Goal: Task Accomplishment & Management: Manage account settings

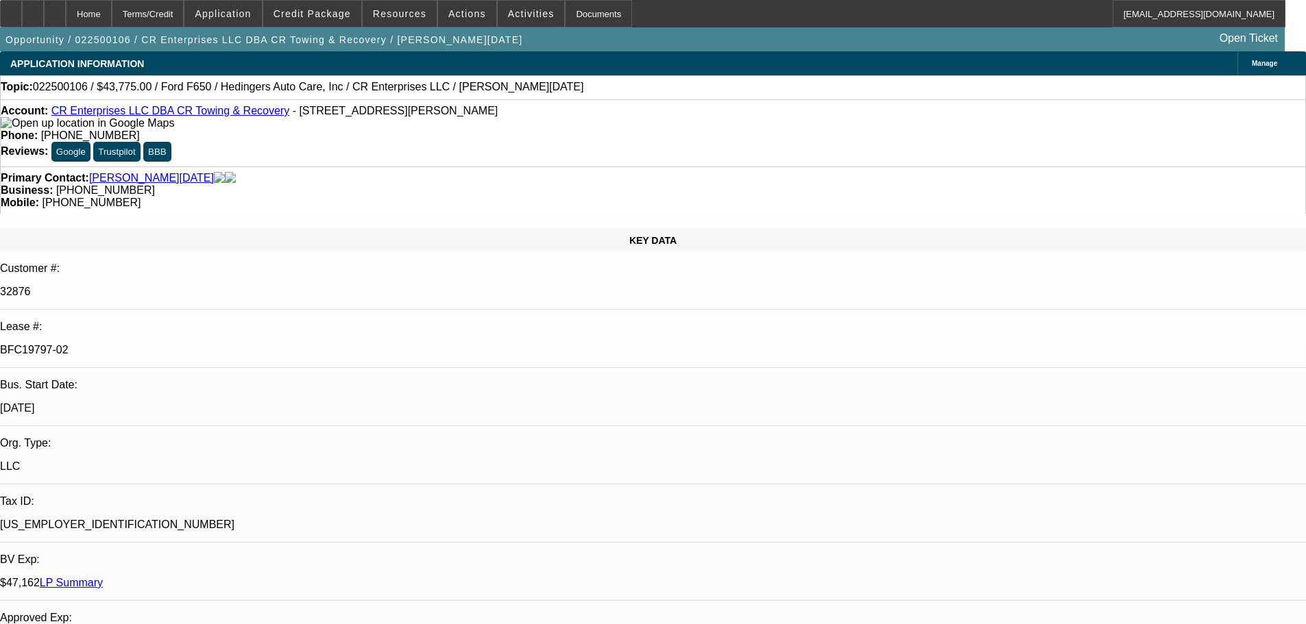
select select "0.15"
select select "2"
select select "0.1"
select select "4"
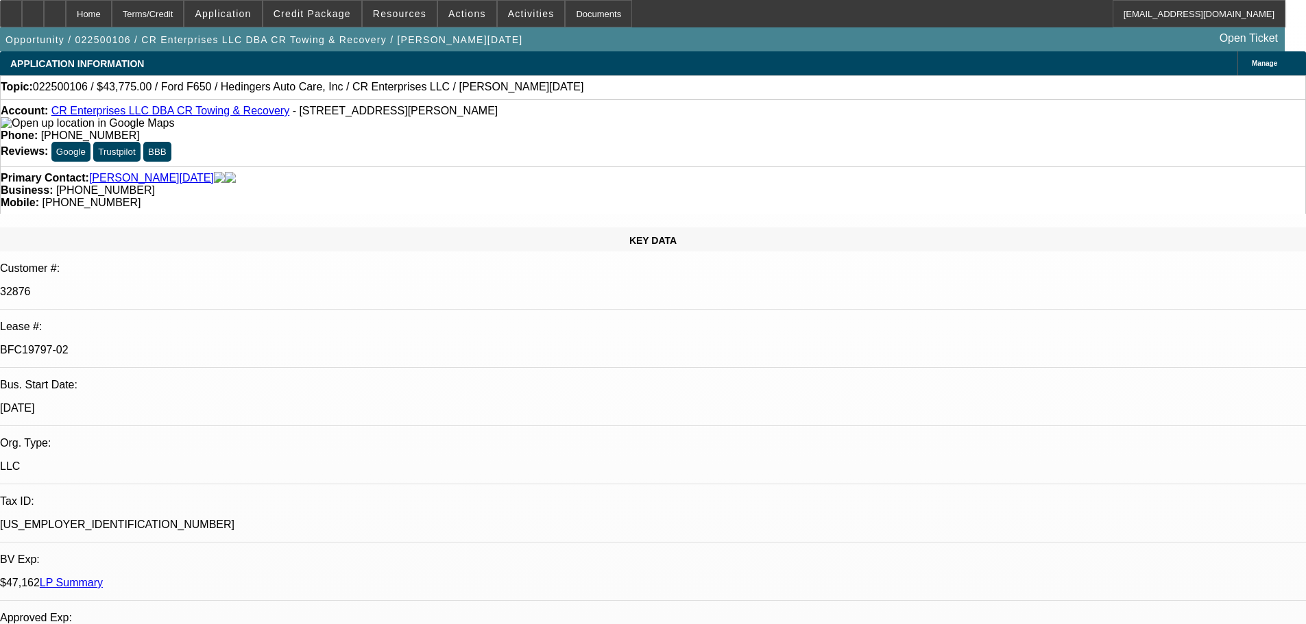
select select "0.15"
select select "2"
select select "0.1"
select select "4"
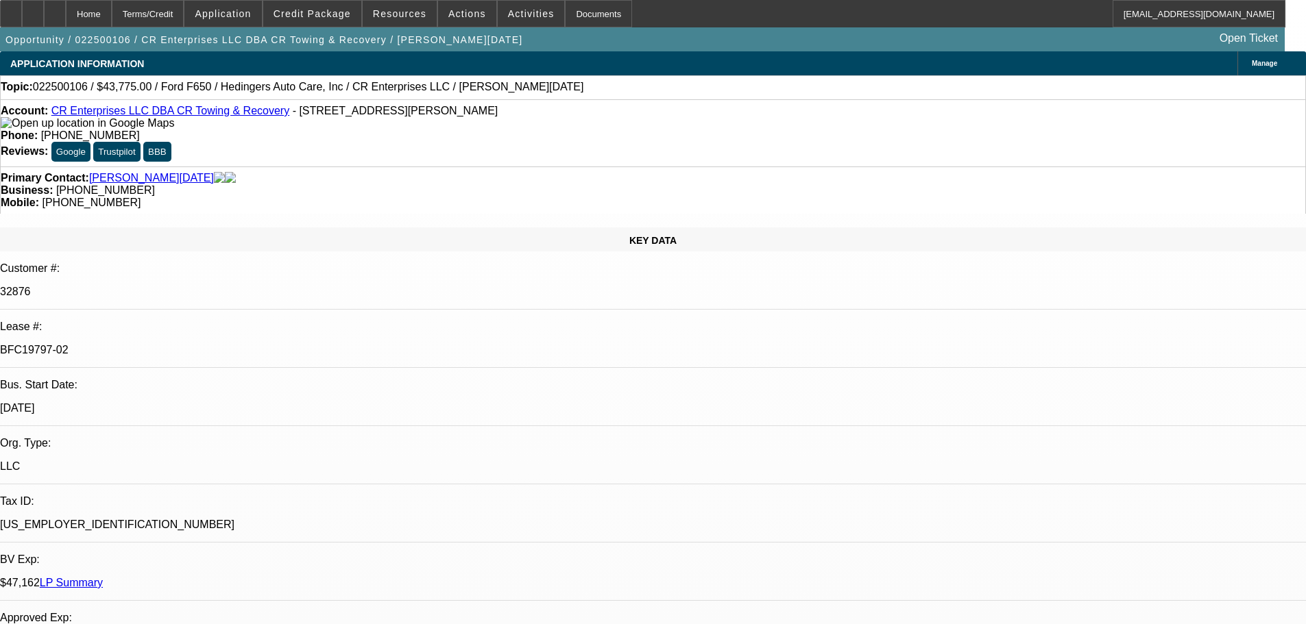
select select "0.15"
select select "2"
select select "0.1"
select select "4"
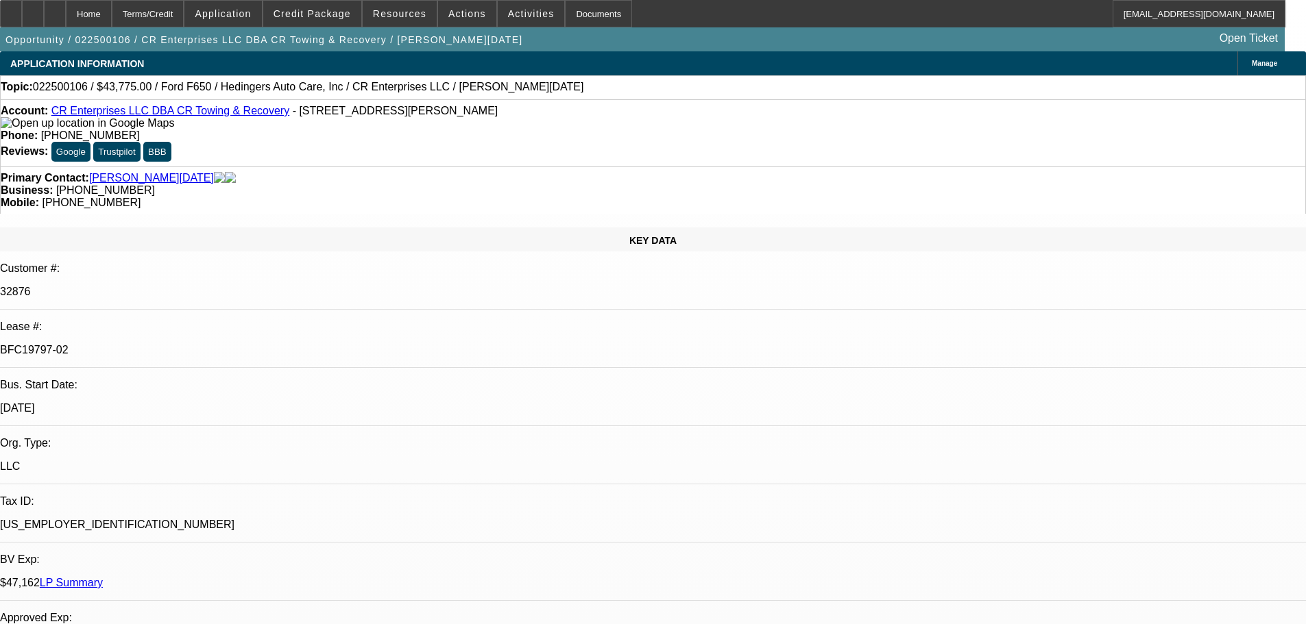
select select "0.15"
select select "2"
select select "0.1"
select select "4"
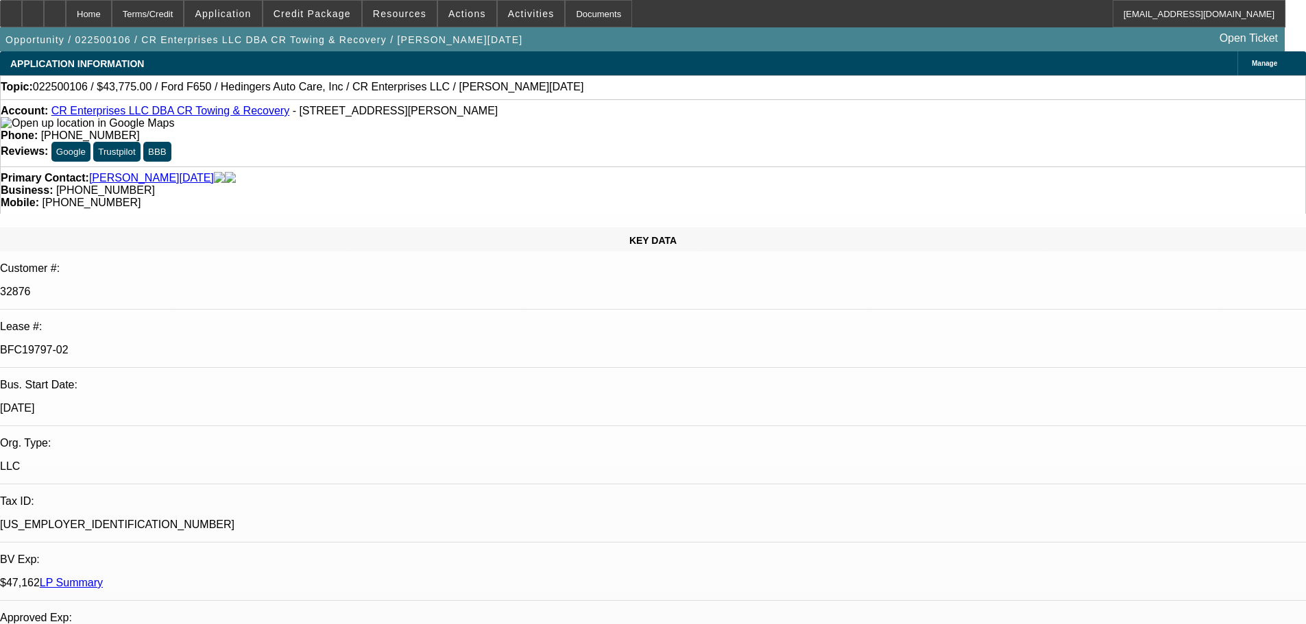
scroll to position [206, 0]
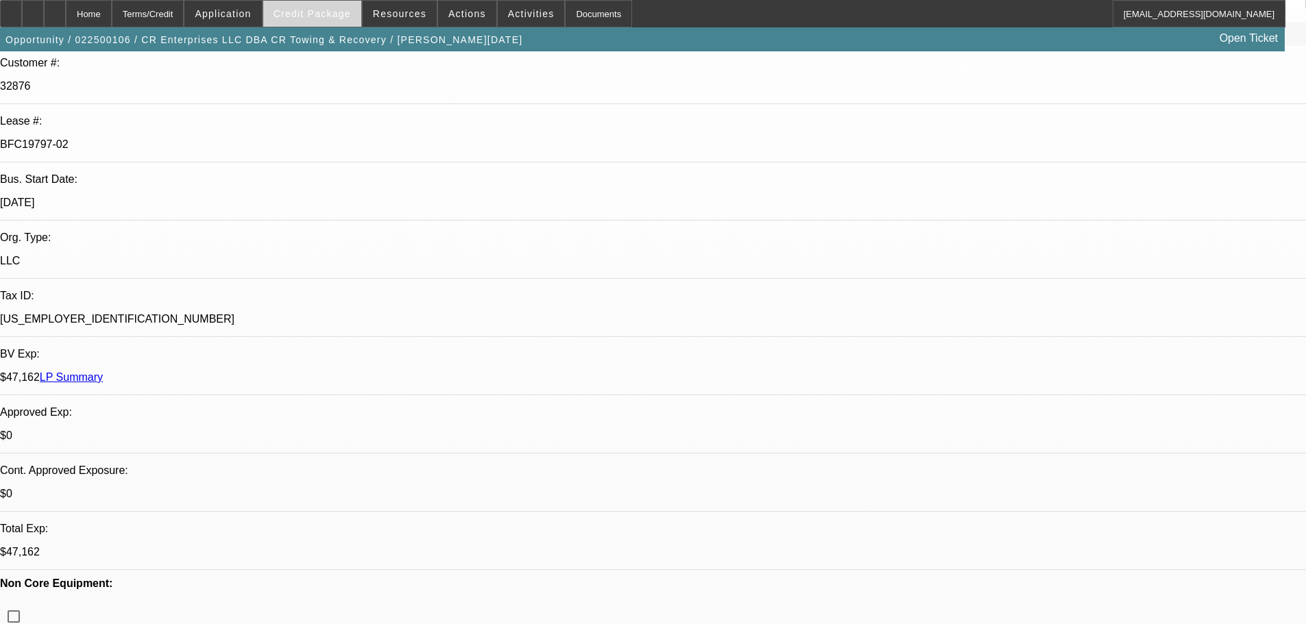
click at [332, 13] on span "Credit Package" at bounding box center [311, 13] width 77 height 11
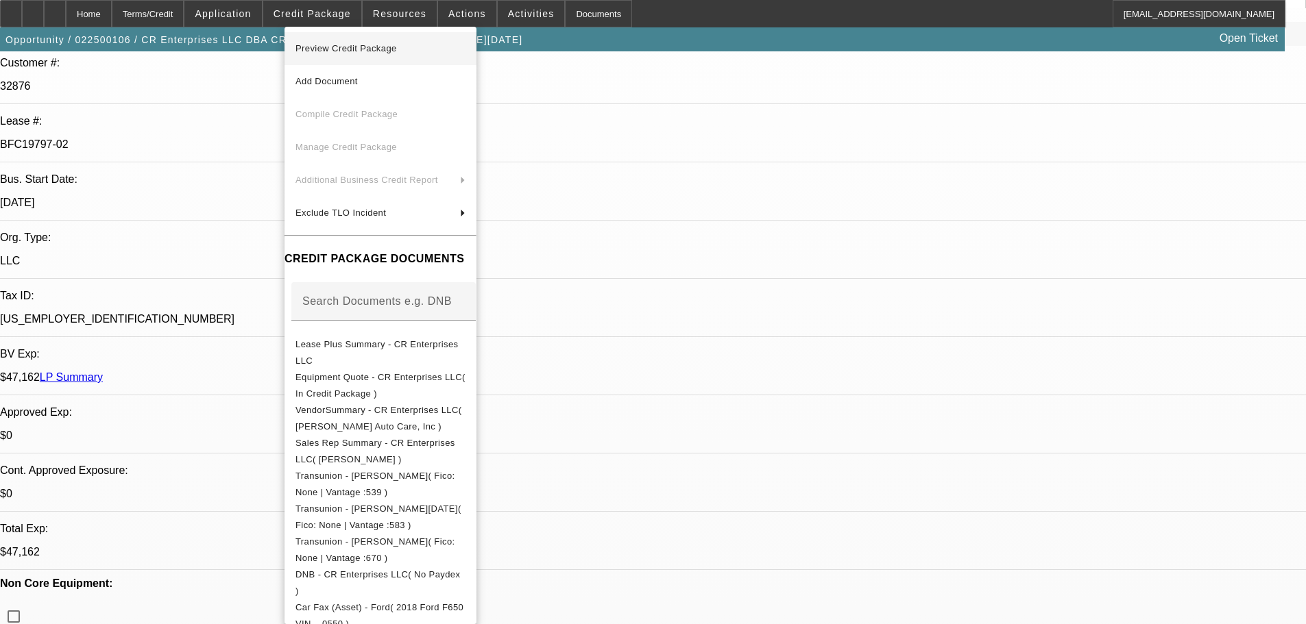
click at [330, 47] on span "Preview Credit Package" at bounding box center [345, 48] width 101 height 10
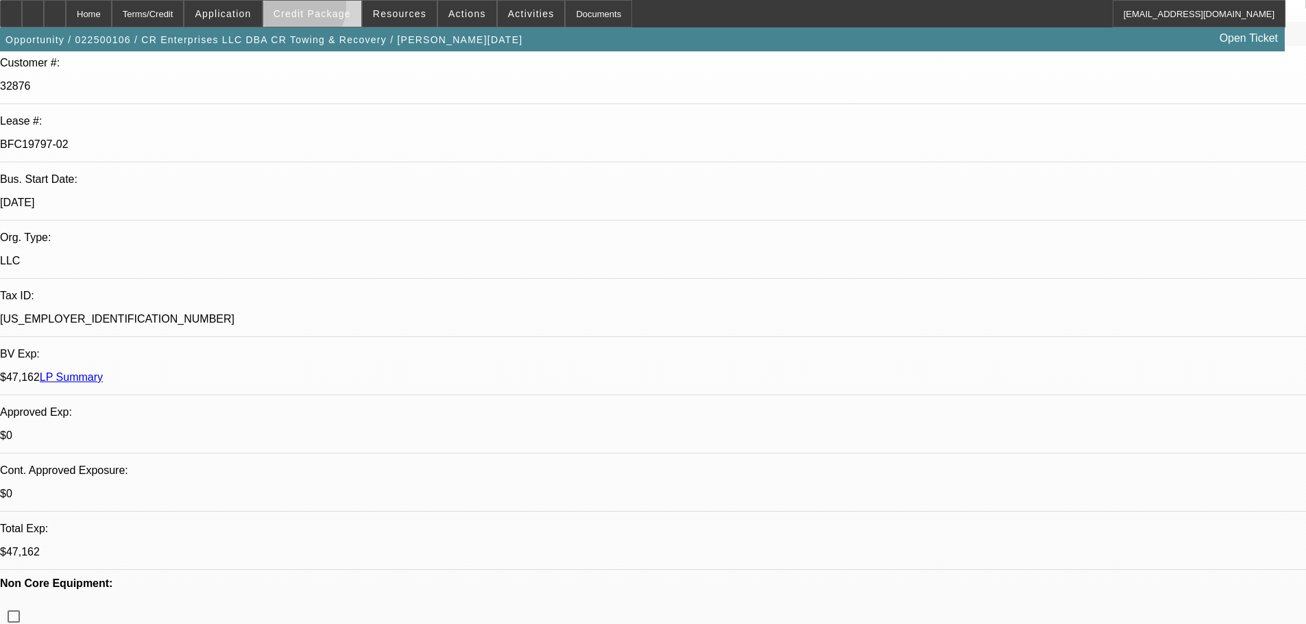
click at [321, 10] on span "Credit Package" at bounding box center [311, 13] width 77 height 11
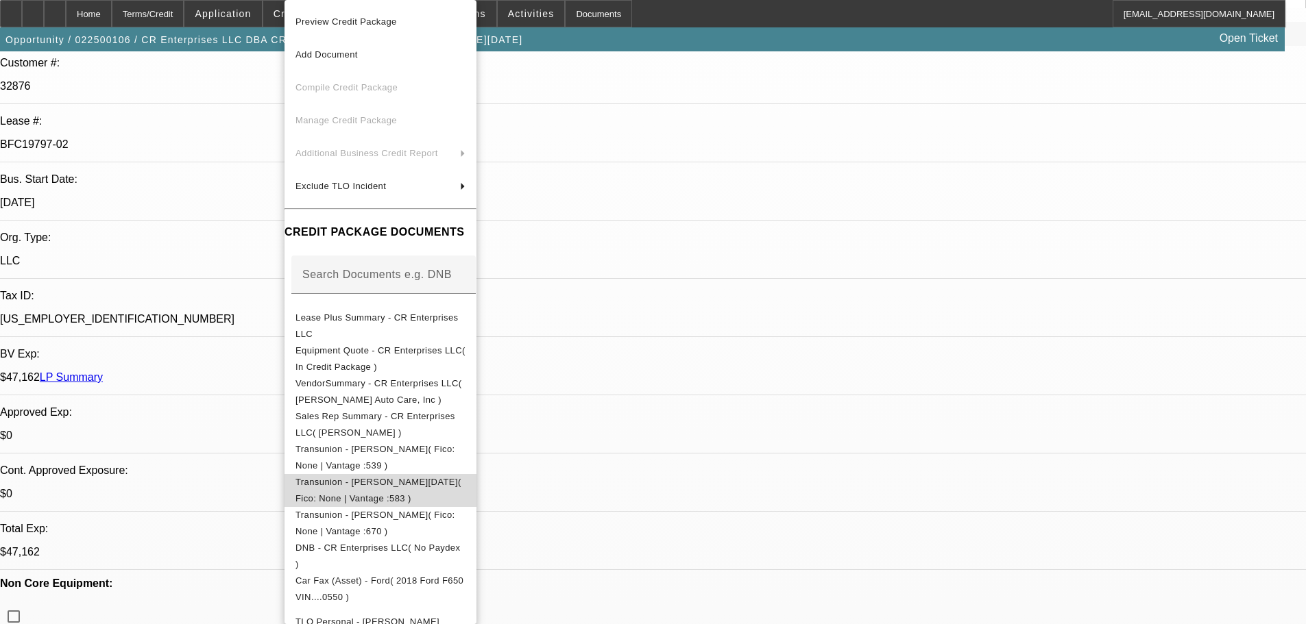
click at [388, 485] on span "Transunion - [PERSON_NAME][DATE]( Fico: None | Vantage :583 )" at bounding box center [378, 490] width 166 height 27
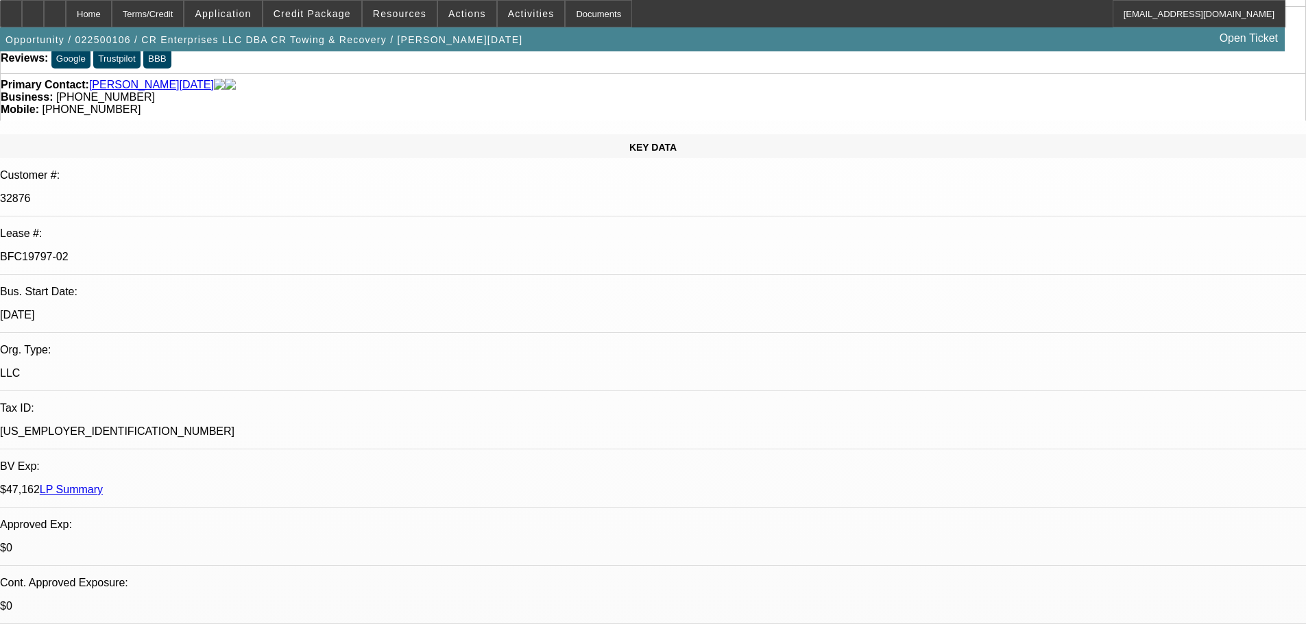
scroll to position [0, 0]
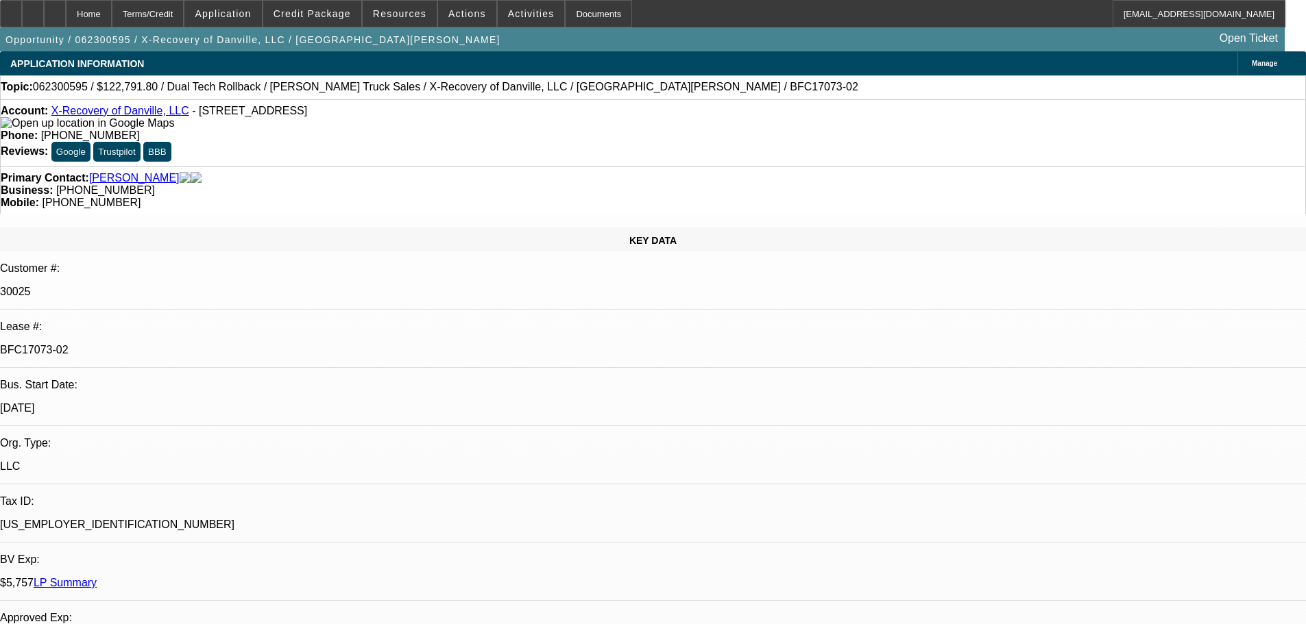
select select "0"
select select "3"
select select "0.1"
select select "4"
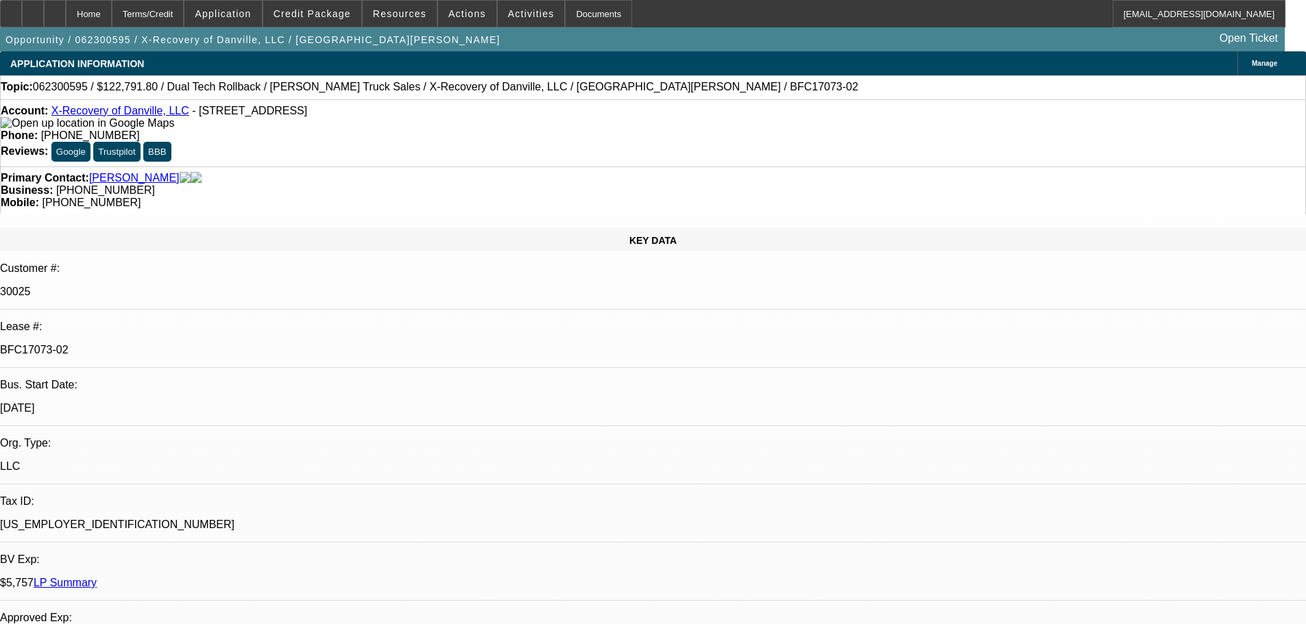
select select "0"
select select "3"
select select "0.1"
select select "4"
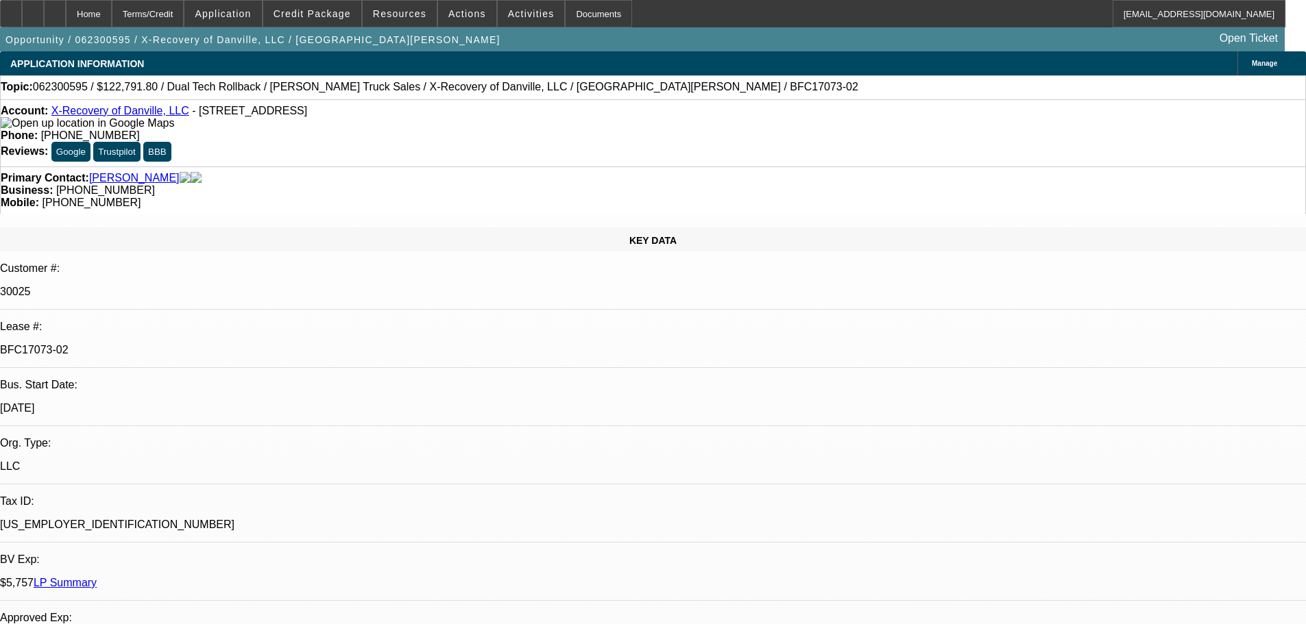
select select "0"
select select "3"
select select "0.1"
select select "4"
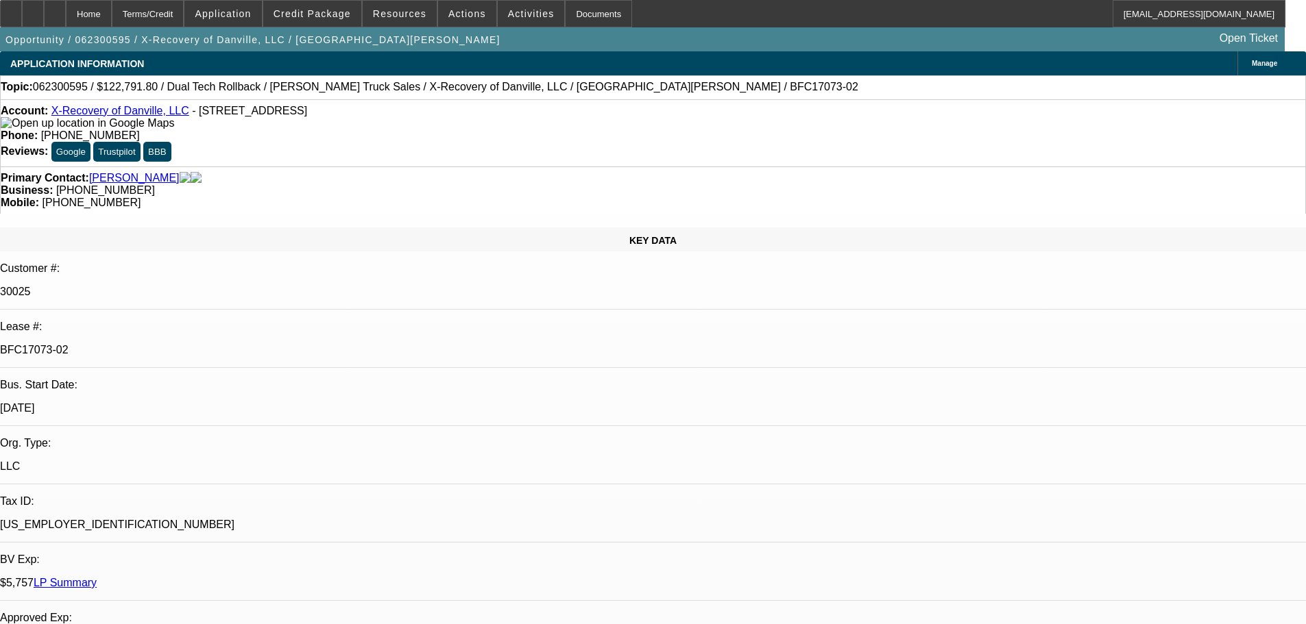
select select "0"
select select "3"
select select "0.1"
select select "4"
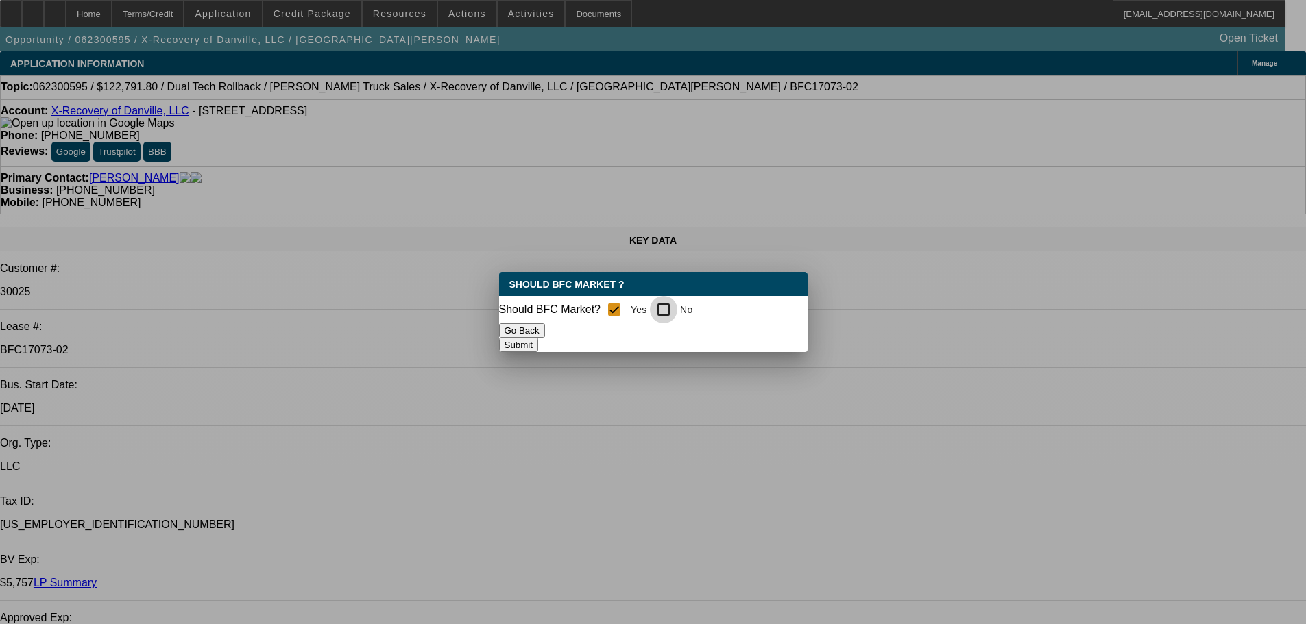
click at [671, 306] on input "No" at bounding box center [663, 309] width 27 height 27
checkbox input "true"
checkbox input "false"
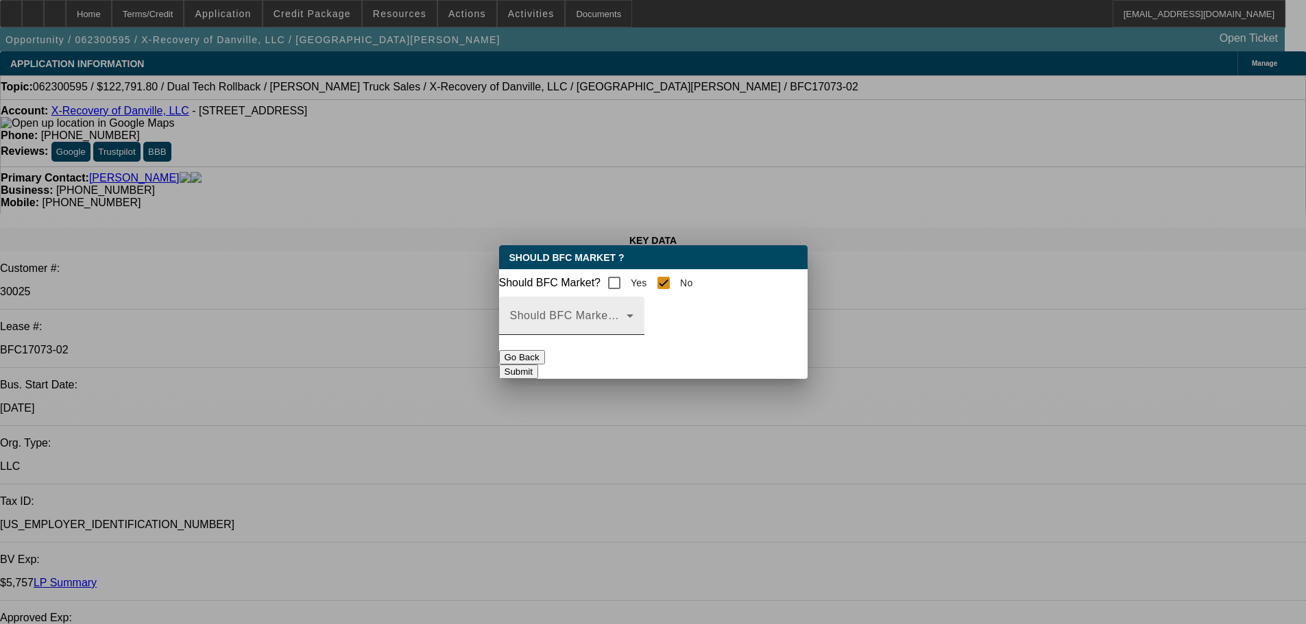
click at [626, 330] on span at bounding box center [568, 321] width 117 height 16
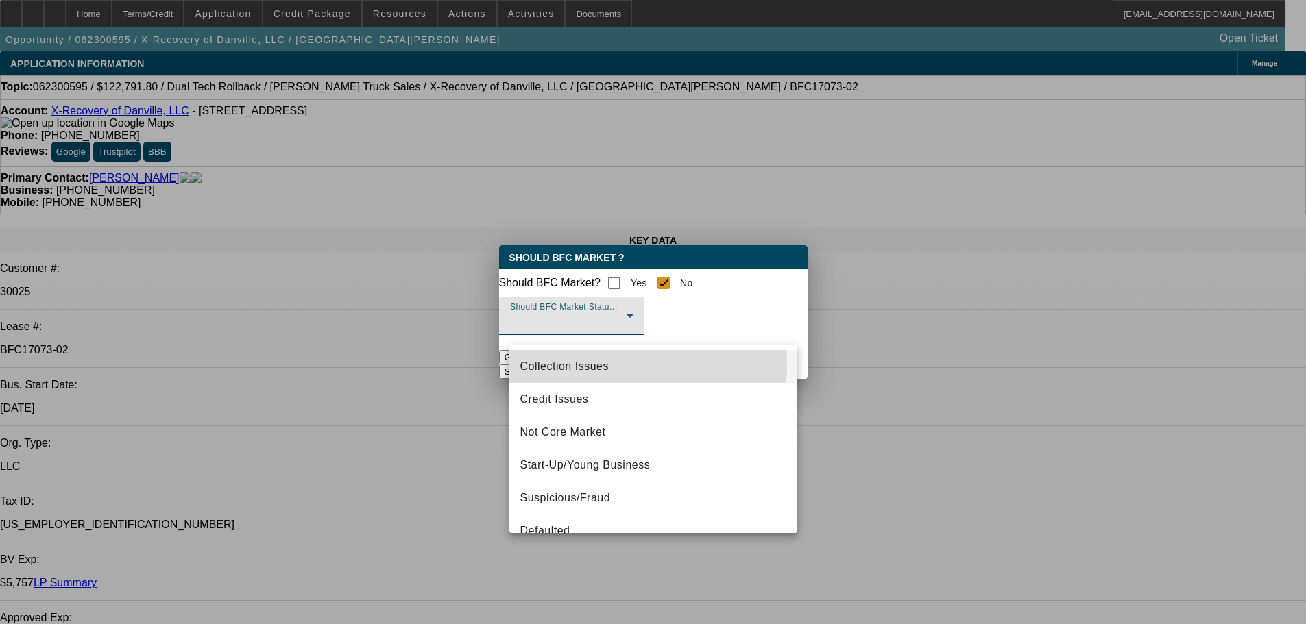
click at [569, 366] on span "Collection Issues" at bounding box center [564, 366] width 88 height 16
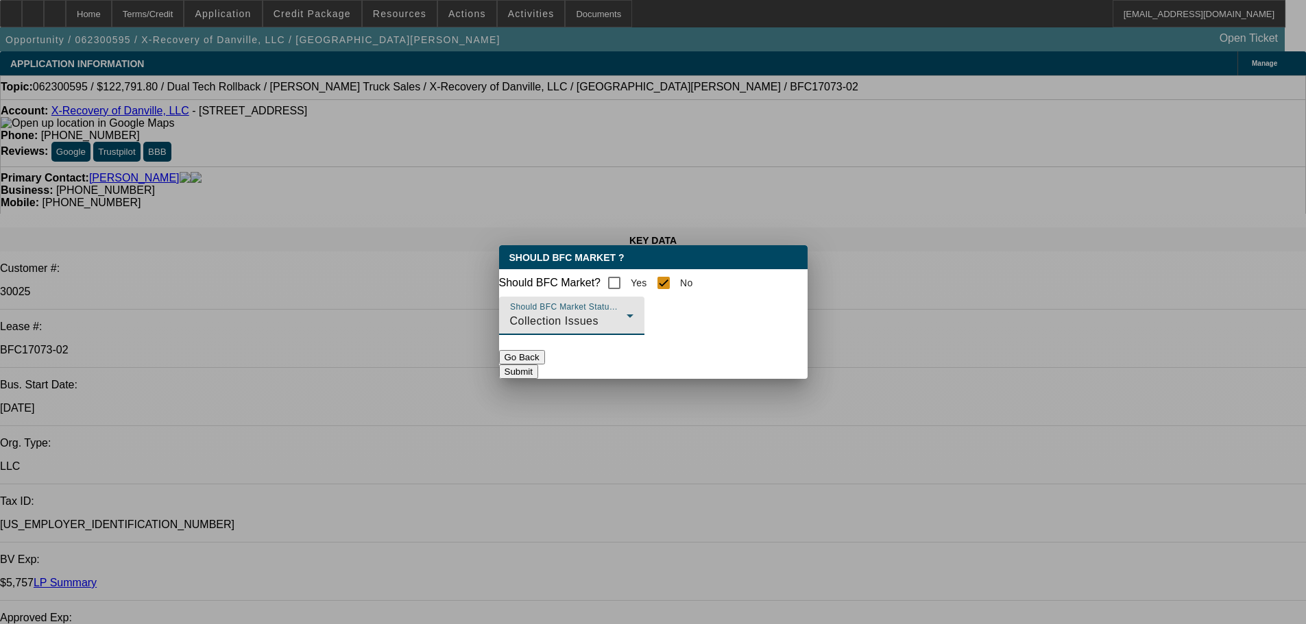
click at [538, 376] on button "Submit" at bounding box center [518, 372] width 39 height 14
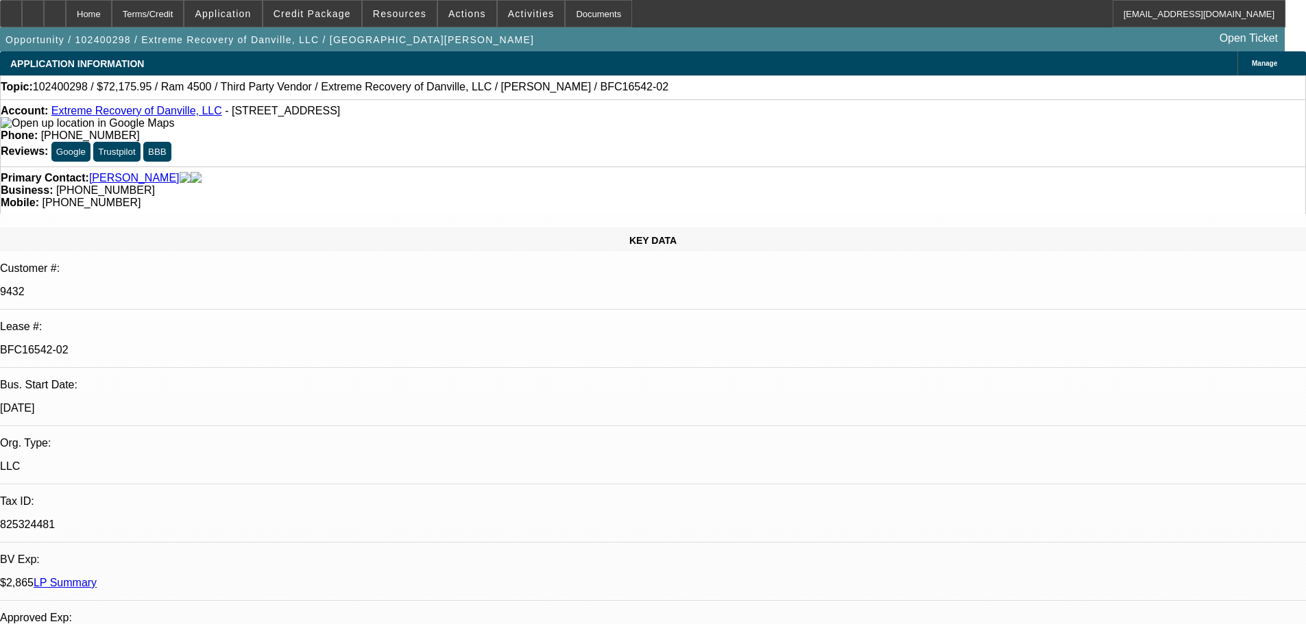
select select "0.1"
select select "0"
select select "2"
select select "0.1"
select select "4"
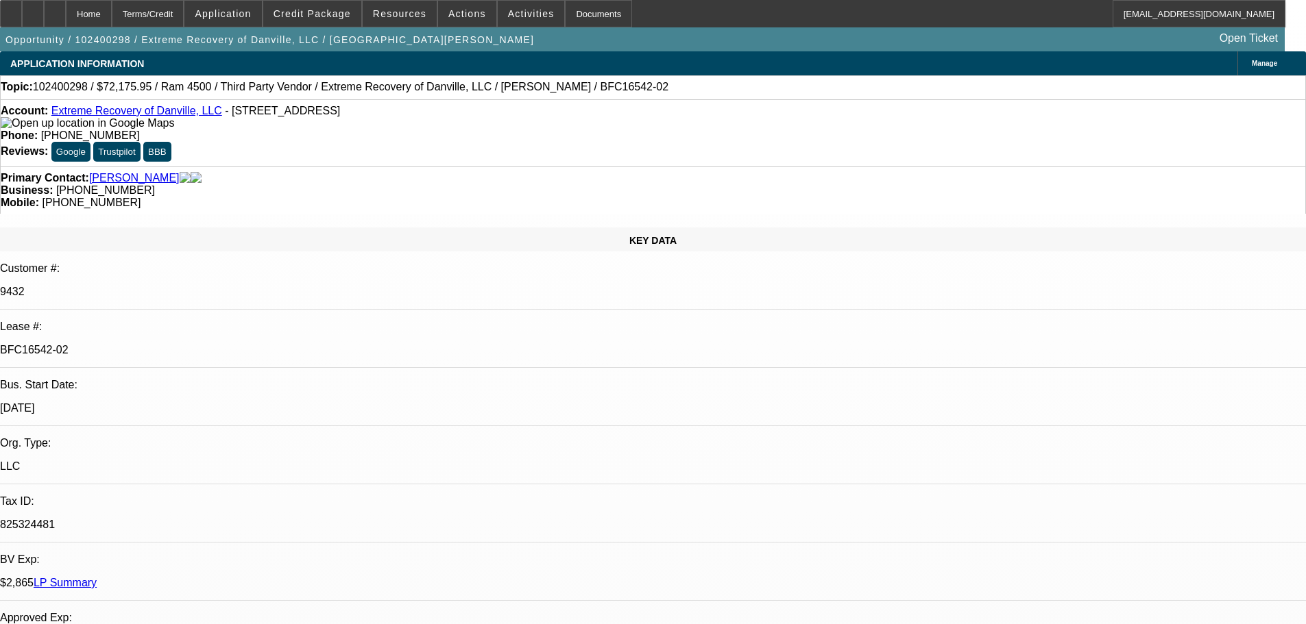
select select "0.1"
select select "0"
select select "2"
select select "0.1"
select select "4"
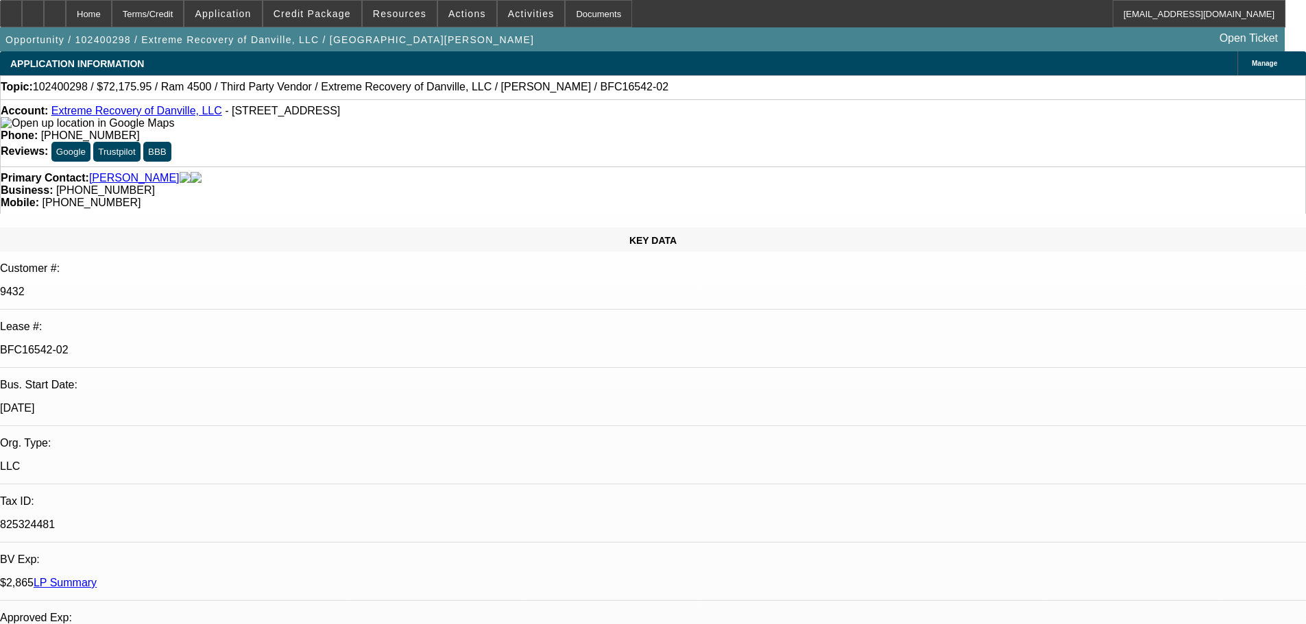
select select "0.1"
select select "0"
select select "2"
select select "0.1"
select select "4"
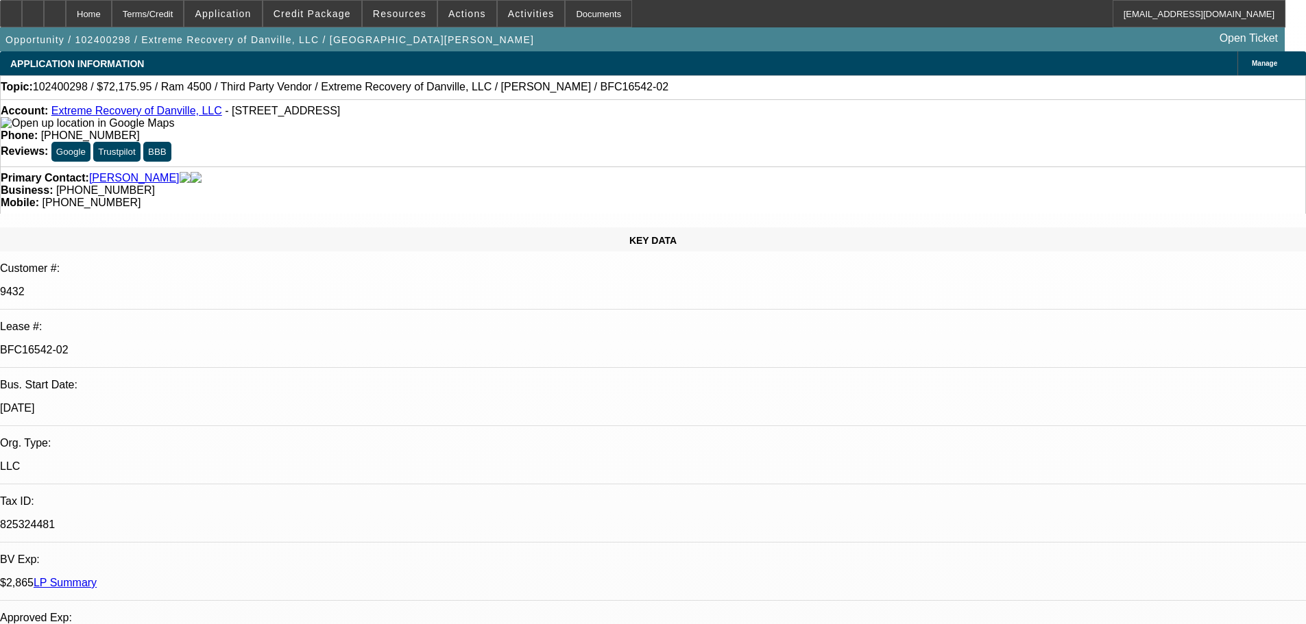
select select "0.1"
select select "0"
select select "2"
select select "0.1"
select select "4"
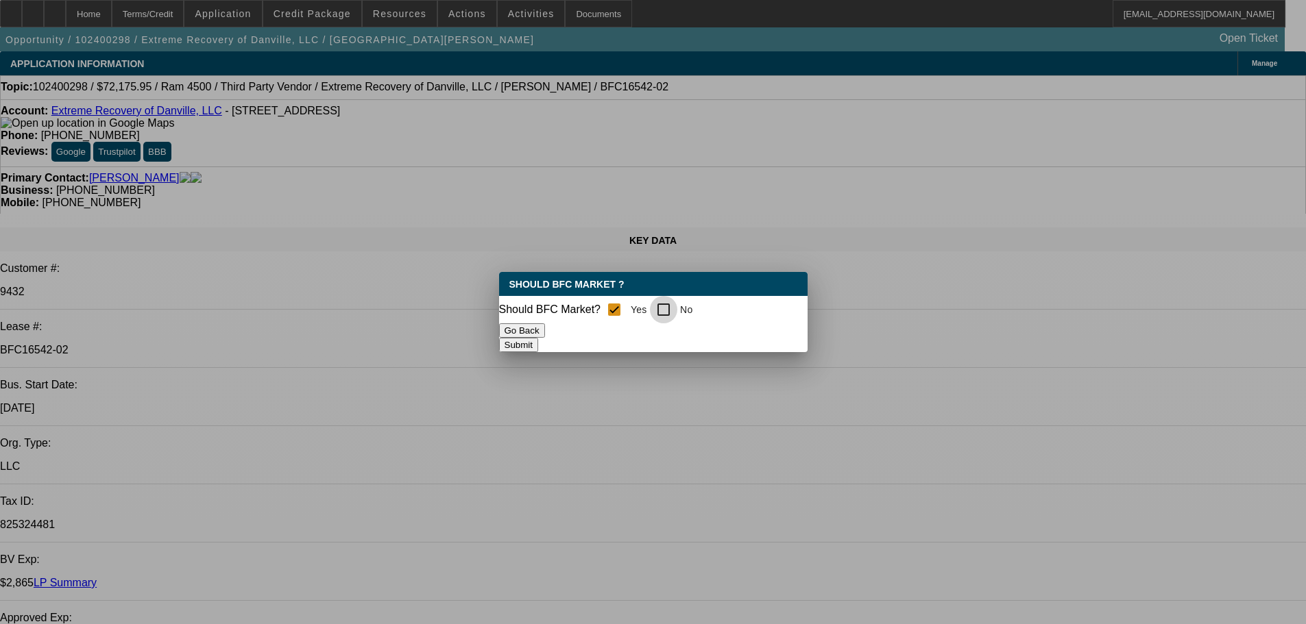
click at [669, 307] on input "No" at bounding box center [663, 309] width 27 height 27
checkbox input "true"
checkbox input "false"
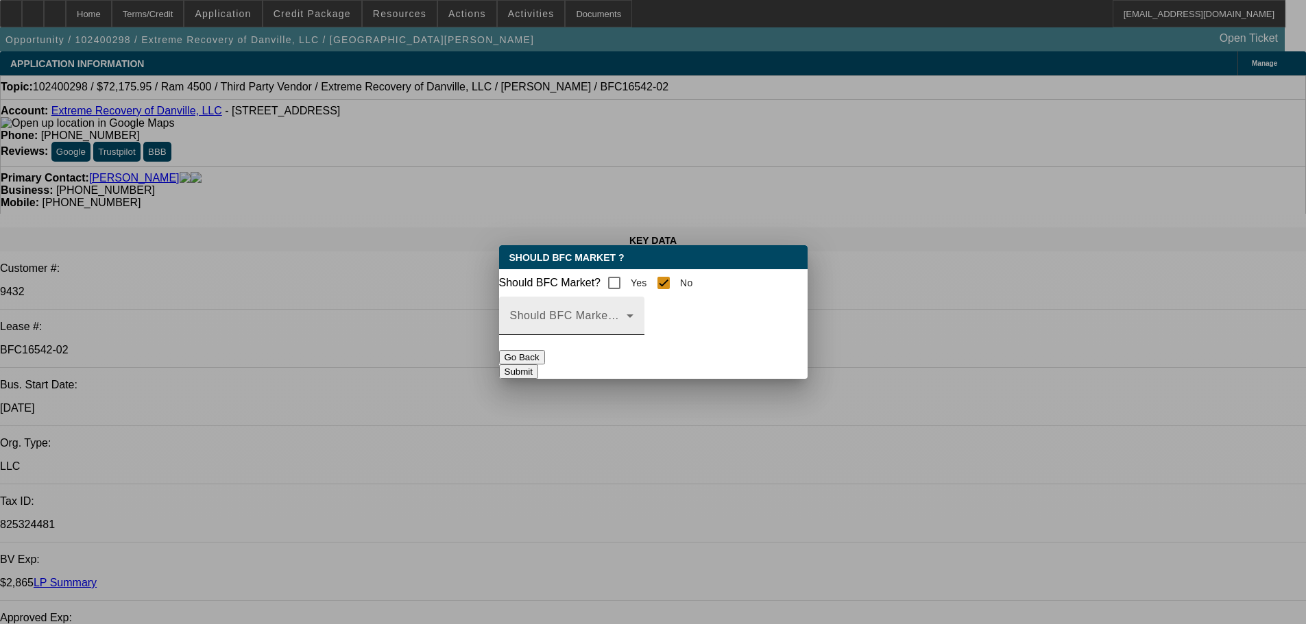
click at [633, 318] on icon at bounding box center [629, 316] width 7 height 3
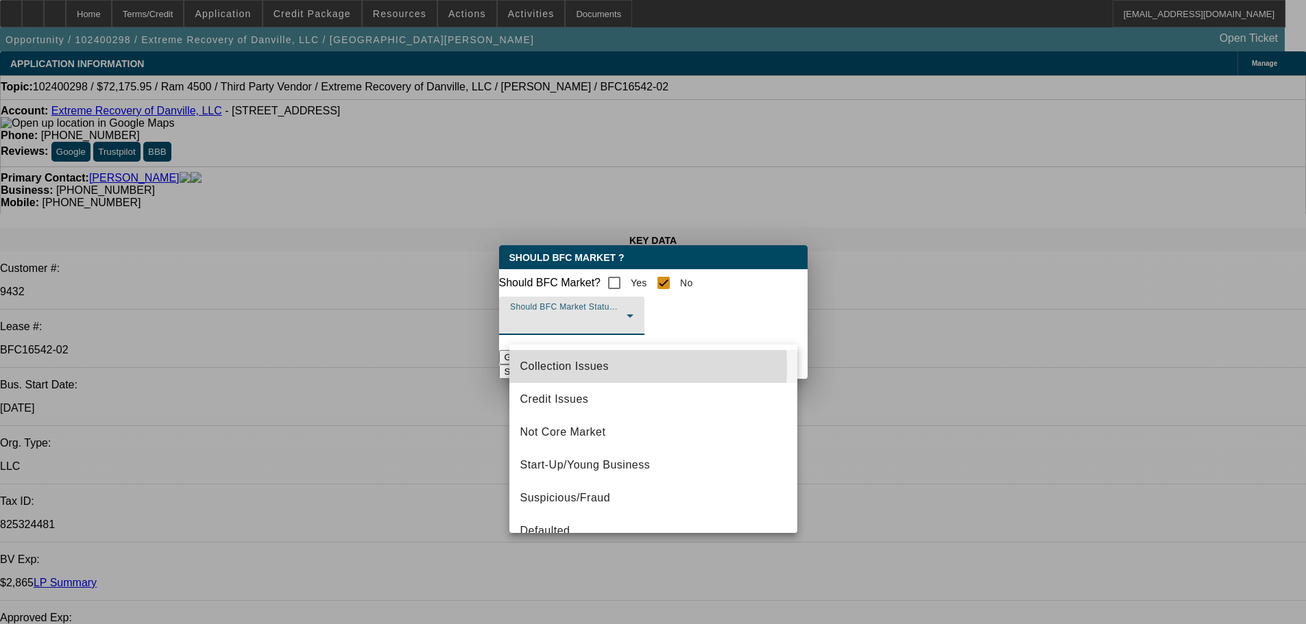
click at [559, 367] on span "Collection Issues" at bounding box center [564, 366] width 88 height 16
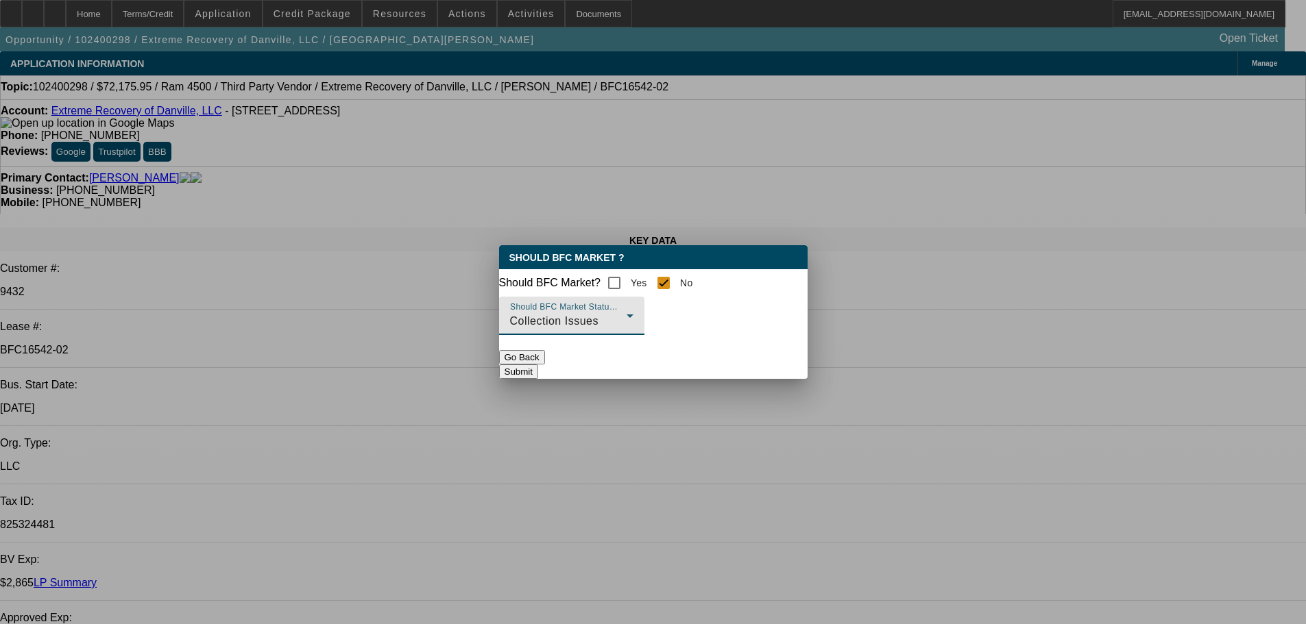
click at [538, 374] on button "Submit" at bounding box center [518, 372] width 39 height 14
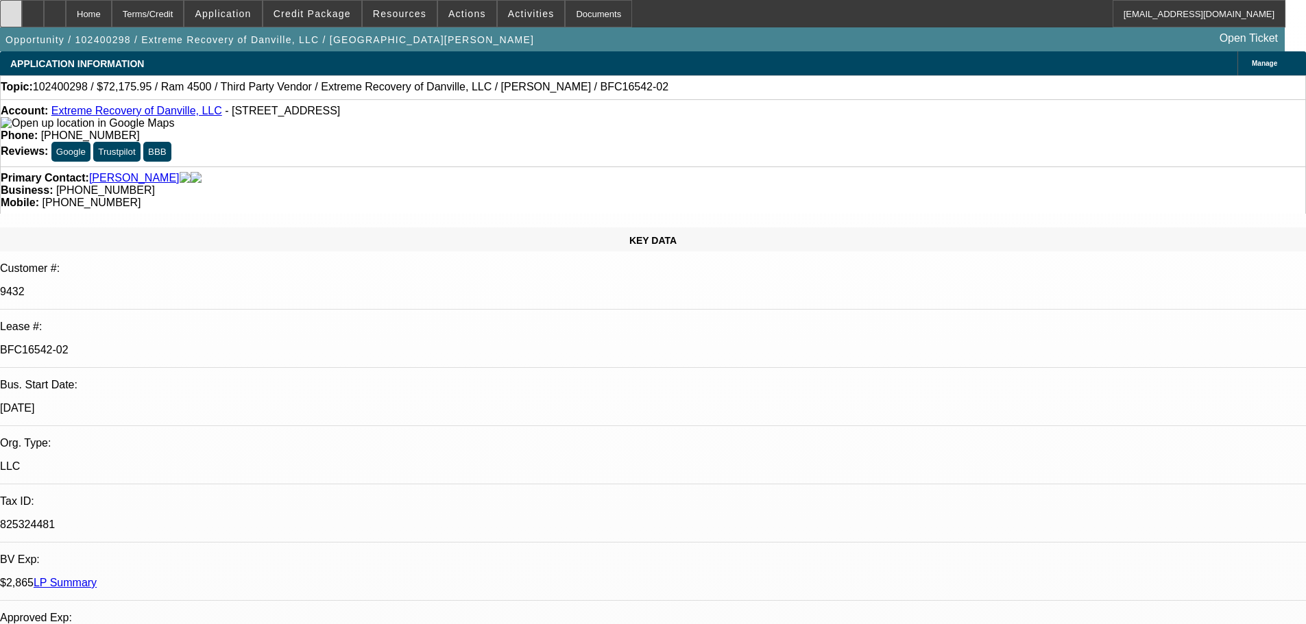
click at [22, 19] on div at bounding box center [11, 13] width 22 height 27
